Goal: Transaction & Acquisition: Purchase product/service

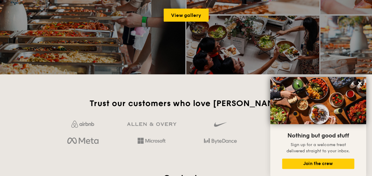
scroll to position [1066, 0]
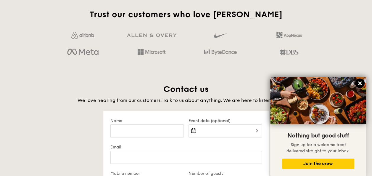
click at [362, 81] on button at bounding box center [359, 82] width 9 height 9
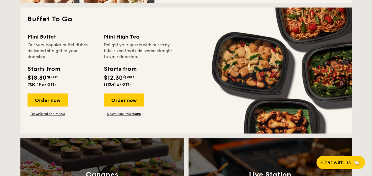
scroll to position [0, 0]
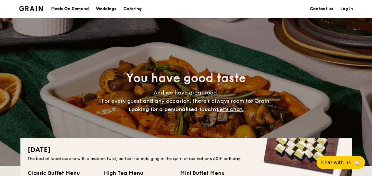
drag, startPoint x: 376, startPoint y: 127, endPoint x: 68, endPoint y: 7, distance: 330.1
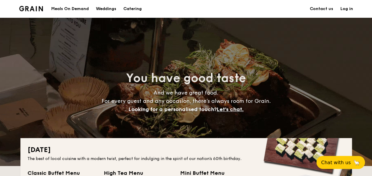
click at [65, 11] on div "Meals On Demand" at bounding box center [70, 9] width 38 height 18
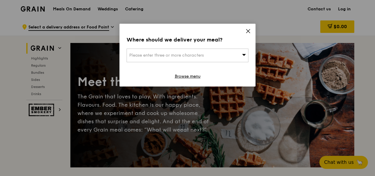
click at [212, 57] on div "Please enter three or more characters" at bounding box center [188, 56] width 122 height 14
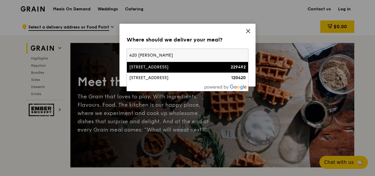
type input "420 [PERSON_NAME]"
click at [213, 69] on div "[STREET_ADDRESS]" at bounding box center [173, 67] width 88 height 6
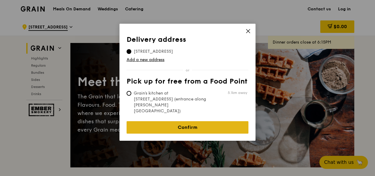
click at [197, 121] on link "Confirm" at bounding box center [188, 127] width 122 height 12
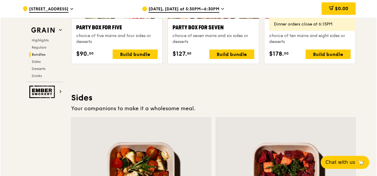
scroll to position [1125, 0]
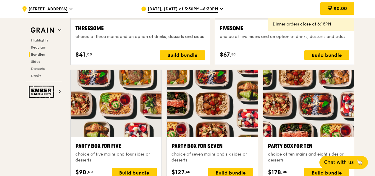
click at [311, 104] on div at bounding box center [308, 103] width 91 height 67
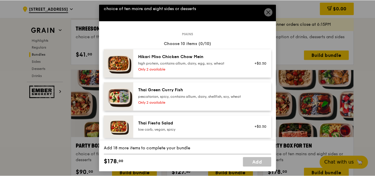
scroll to position [0, 0]
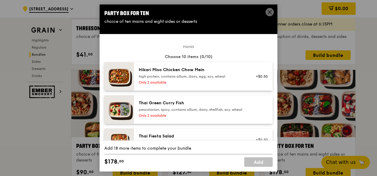
click at [203, 82] on div "Only 2 available" at bounding box center [192, 82] width 106 height 5
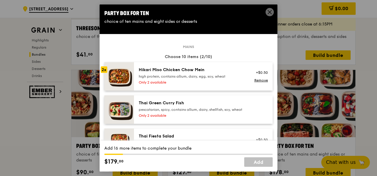
click at [203, 82] on div "Only 2 available" at bounding box center [192, 82] width 106 height 5
click at [270, 9] on span at bounding box center [269, 12] width 8 height 8
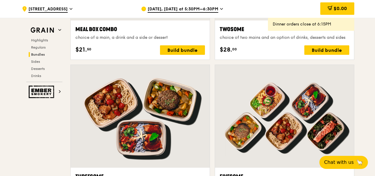
scroll to position [829, 0]
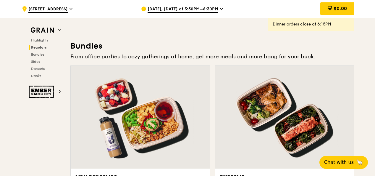
click at [213, 2] on div "[DATE], [DATE] at 5:30PM–6:30PM" at bounding box center [196, 9] width 110 height 18
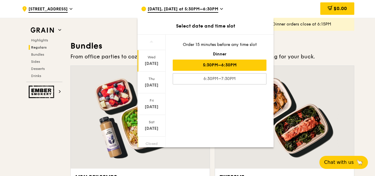
scroll to position [68, 0]
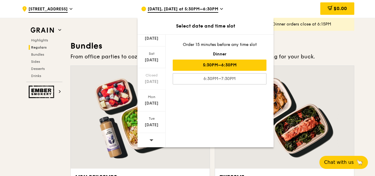
click at [154, 137] on div at bounding box center [152, 140] width 28 height 15
click at [153, 139] on icon at bounding box center [152, 140] width 4 height 4
click at [154, 139] on div at bounding box center [152, 140] width 28 height 15
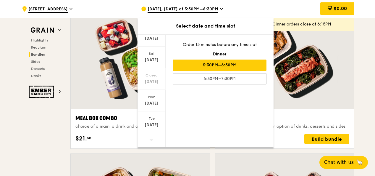
click at [196, 106] on div "[DATE] [DATE] [DATE] [DATE] Closed [DATE] [DATE] [DATE] Order 15 minutes before…" at bounding box center [206, 90] width 136 height 113
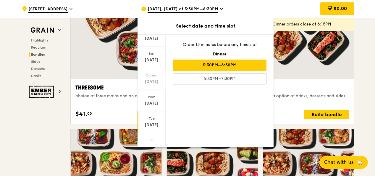
scroll to position [1095, 0]
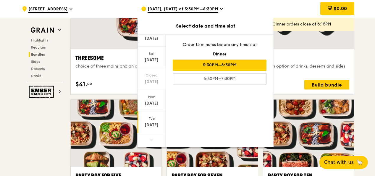
click at [154, 122] on div "[DATE]" at bounding box center [152, 125] width 26 height 6
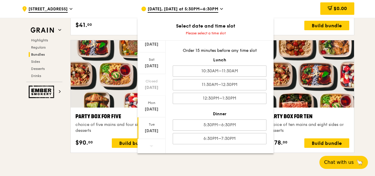
scroll to position [1125, 0]
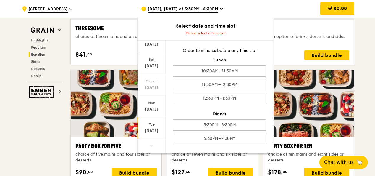
click at [121, 4] on div ".cls-1 { fill: none; stroke: #fff; stroke-linecap: round; stroke-linejoin: roun…" at bounding box center [77, 9] width 110 height 18
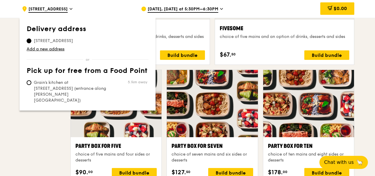
click at [272, 7] on div "$0.00" at bounding box center [306, 9] width 95 height 18
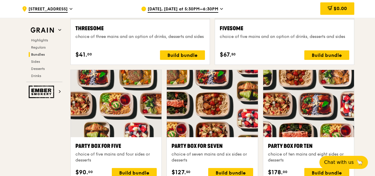
click at [223, 12] on div "[DATE], [DATE] at 5:30PM–6:30PM" at bounding box center [196, 9] width 110 height 18
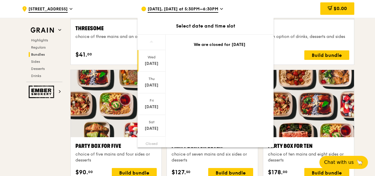
click at [263, 12] on div "$0.00" at bounding box center [306, 9] width 95 height 18
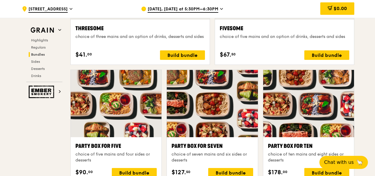
click at [213, 14] on div "[DATE], [DATE] at 5:30PM–6:30PM" at bounding box center [196, 9] width 110 height 18
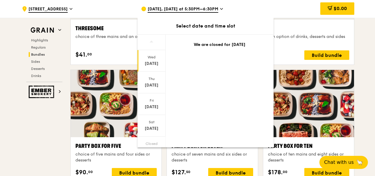
click at [213, 14] on div "[DATE], [DATE] at 5:30PM–6:30PM" at bounding box center [196, 9] width 110 height 18
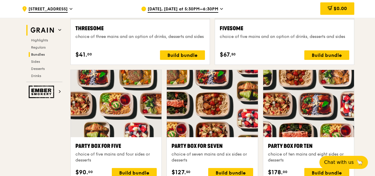
click at [41, 34] on img at bounding box center [42, 30] width 27 height 11
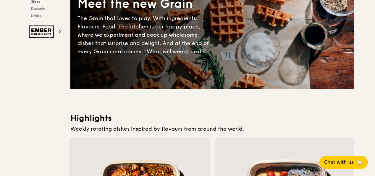
scroll to position [0, 0]
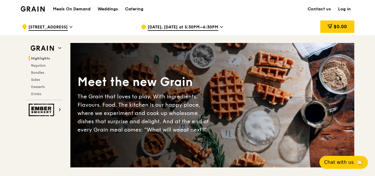
click at [85, 6] on h1 "Meals On Demand" at bounding box center [72, 9] width 38 height 6
click at [77, 12] on h1 "Meals On Demand" at bounding box center [72, 9] width 38 height 6
drag, startPoint x: 77, startPoint y: 12, endPoint x: 68, endPoint y: 13, distance: 9.0
click at [68, 13] on div "Meals On Demand Weddings Catering" at bounding box center [98, 9] width 98 height 18
click at [74, 7] on h1 "Meals On Demand" at bounding box center [72, 9] width 38 height 6
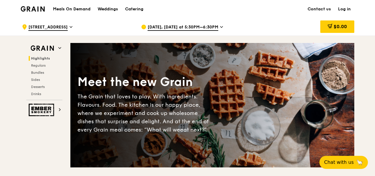
click at [44, 11] on img at bounding box center [33, 8] width 24 height 5
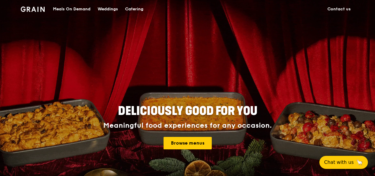
click at [84, 11] on div "Meals On Demand" at bounding box center [72, 9] width 38 height 18
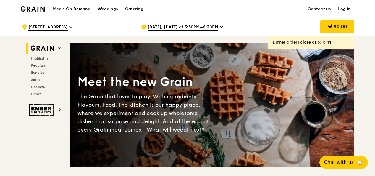
click at [182, 26] on span "[DATE], [DATE] at 5:30PM–6:30PM" at bounding box center [183, 27] width 71 height 7
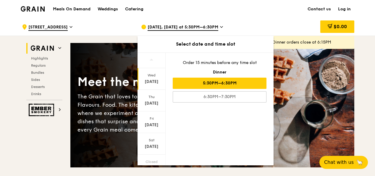
scroll to position [68, 0]
click at [153, 153] on span at bounding box center [152, 158] width 4 height 14
click at [155, 155] on div at bounding box center [152, 158] width 28 height 15
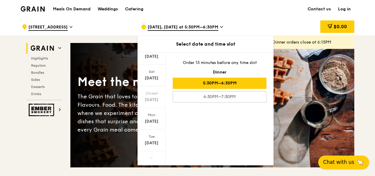
click at [351, 163] on span "Chat with us" at bounding box center [339, 161] width 31 height 7
